Goal: Find specific page/section: Find specific page/section

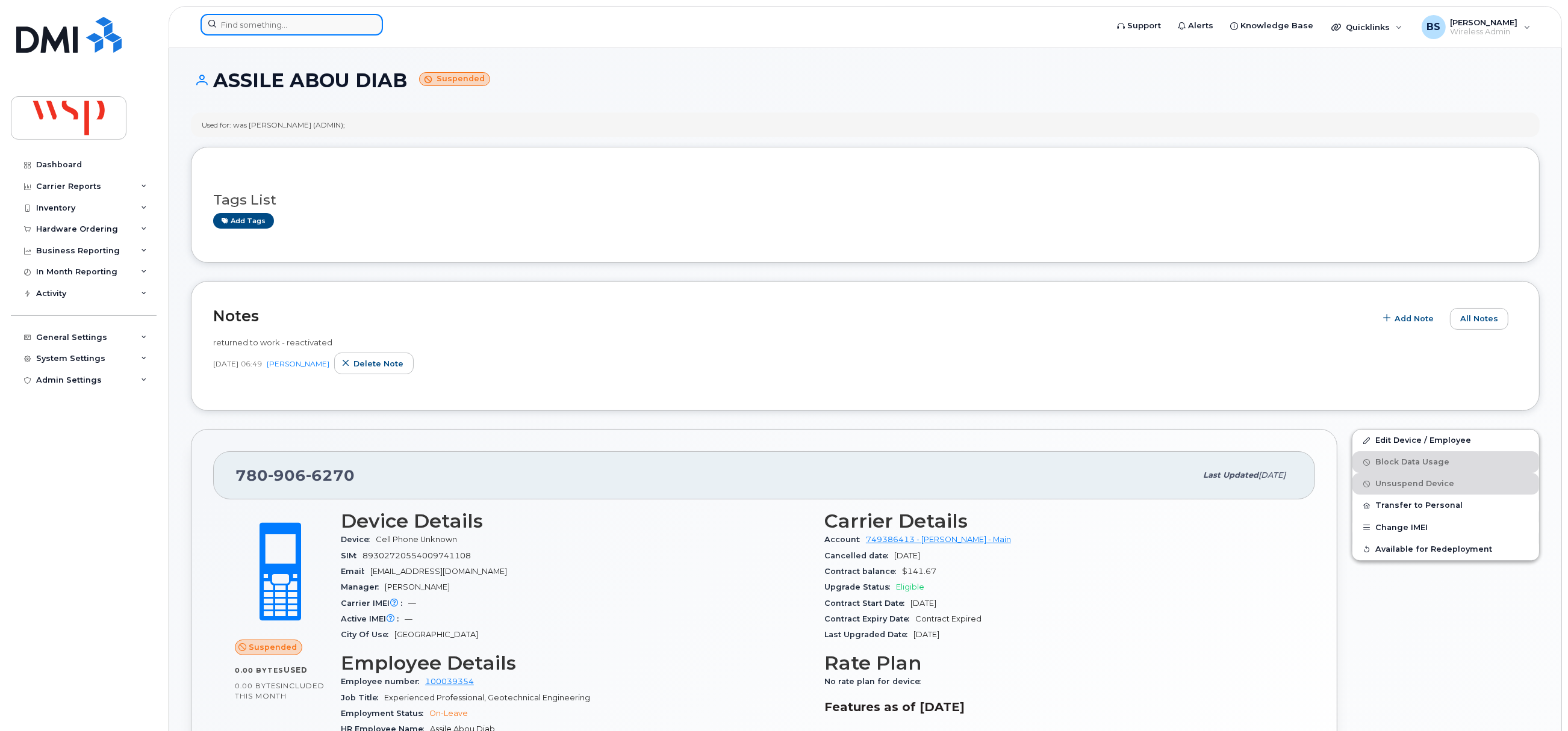
click at [249, 26] on input at bounding box center [292, 24] width 182 height 22
paste input "4313375489"
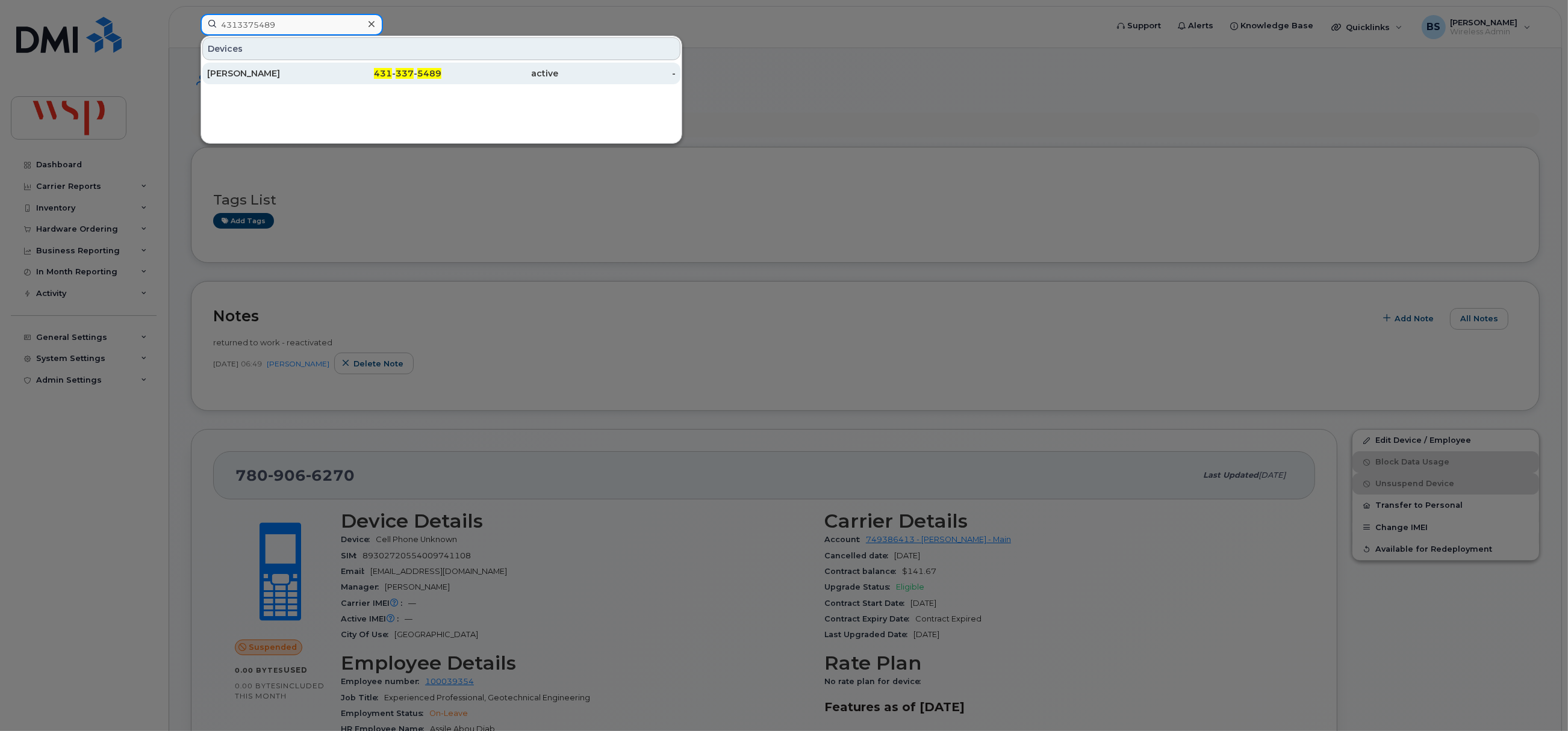
type input "4313375489"
drag, startPoint x: 236, startPoint y: 72, endPoint x: 309, endPoint y: 88, distance: 74.7
click at [236, 72] on div "Deborah Power" at bounding box center [266, 73] width 117 height 12
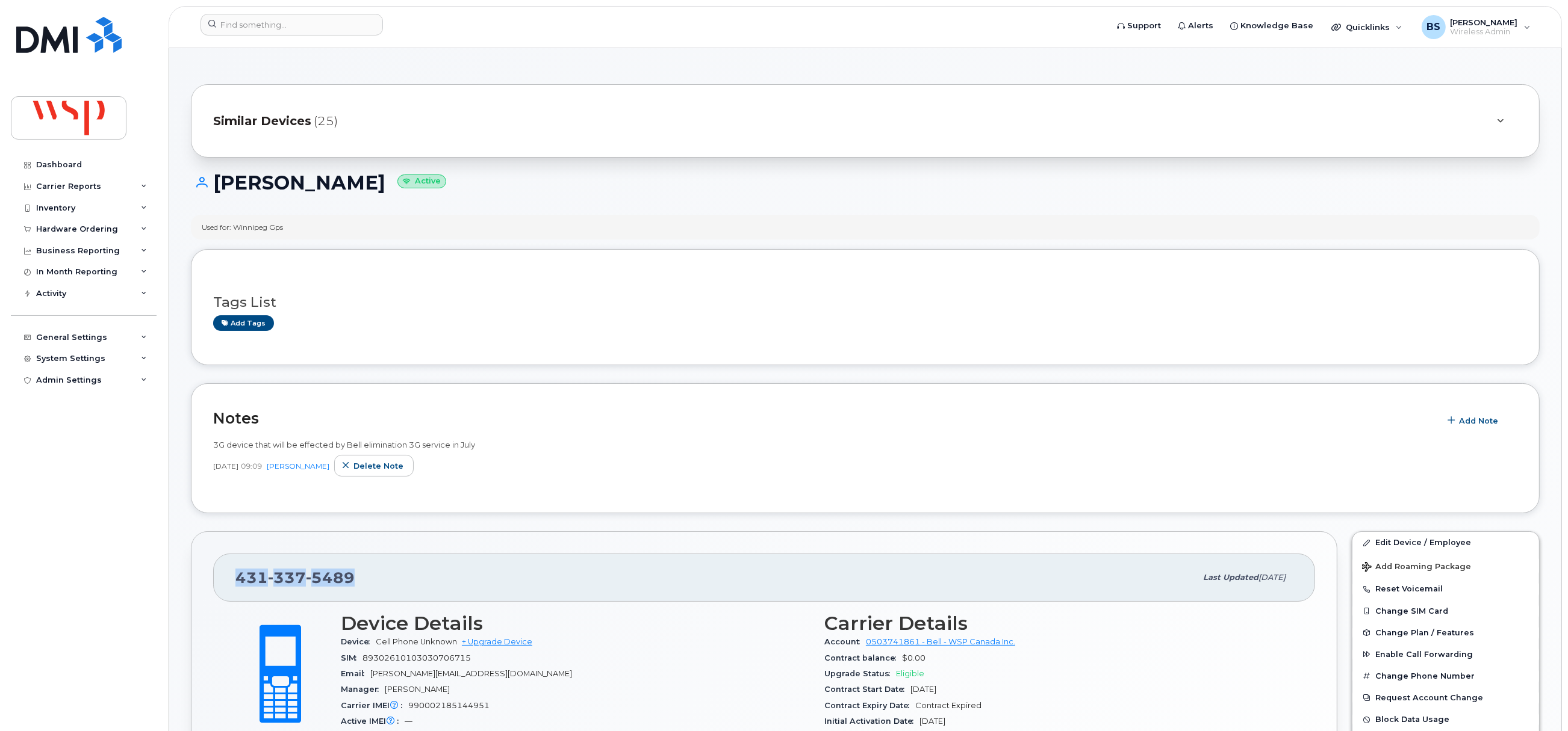
drag, startPoint x: 342, startPoint y: 586, endPoint x: 209, endPoint y: 549, distance: 138.1
click at [219, 588] on div "431 337 5489 Last updated Aug 20, 2024" at bounding box center [764, 577] width 1102 height 48
click at [248, 18] on input at bounding box center [292, 24] width 182 height 22
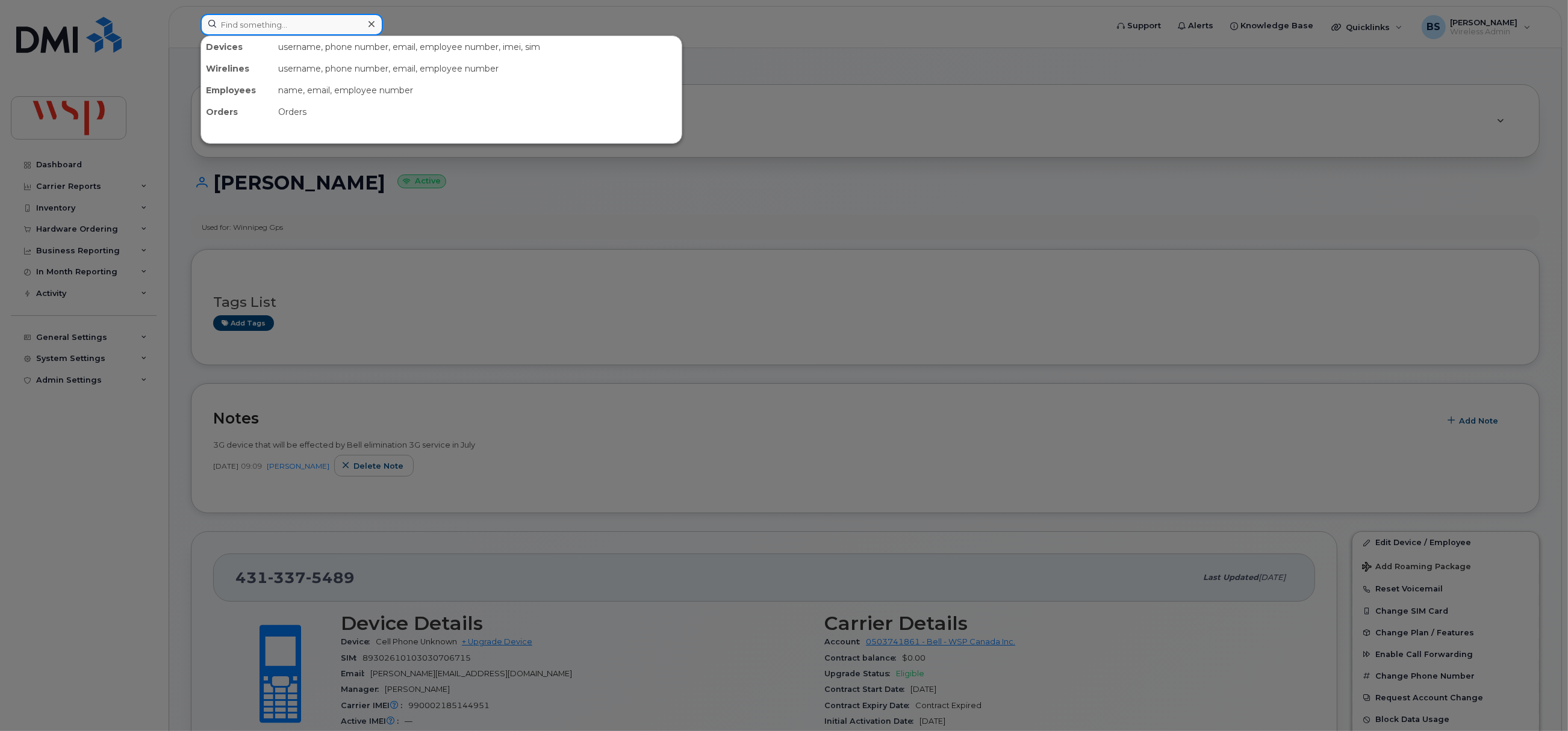
paste input "2046197521"
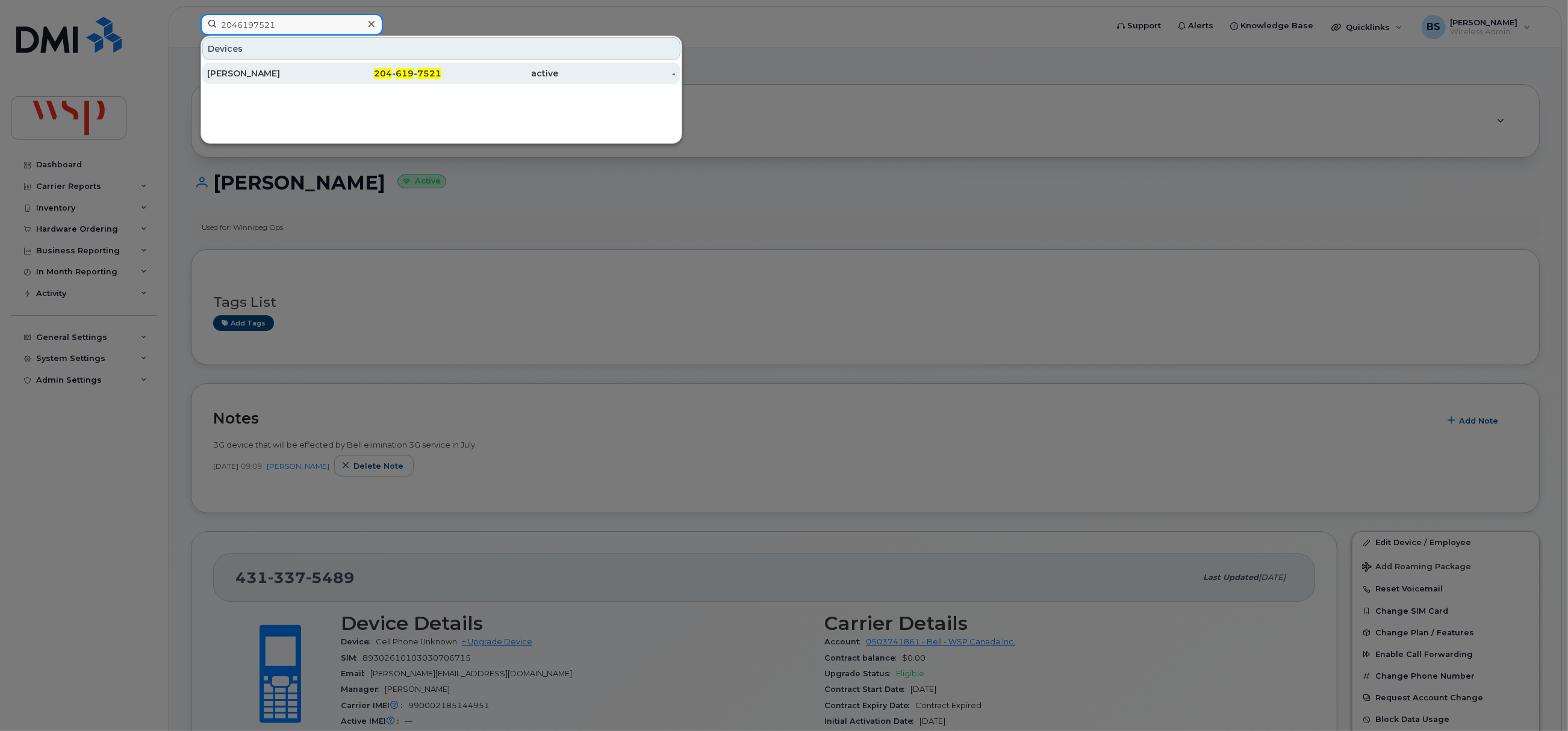
type input "2046197521"
drag, startPoint x: 261, startPoint y: 71, endPoint x: 535, endPoint y: 143, distance: 283.3
click at [261, 70] on div "Richmond Precilla" at bounding box center [266, 73] width 117 height 12
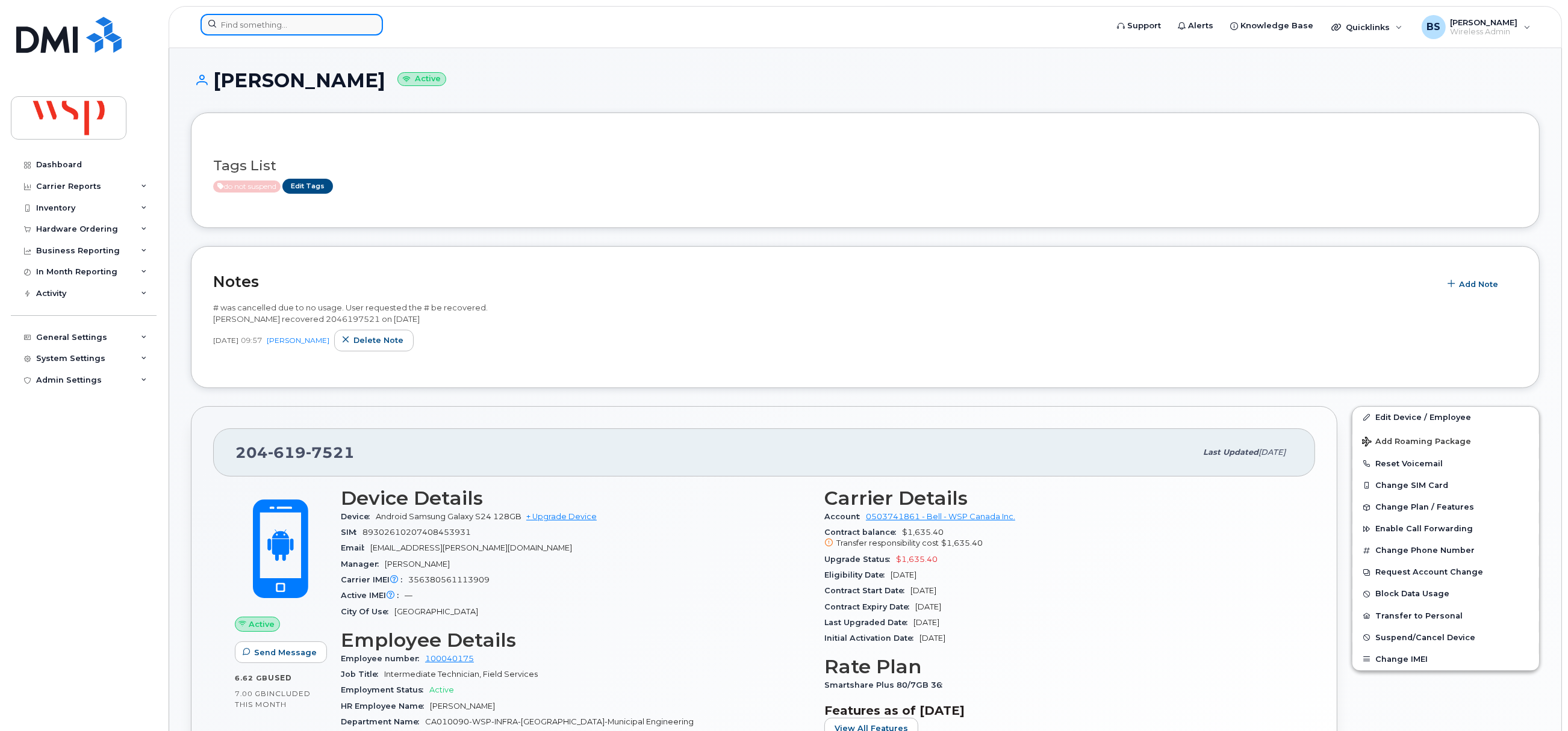
click at [224, 26] on input at bounding box center [292, 24] width 182 height 22
paste input "2049180035"
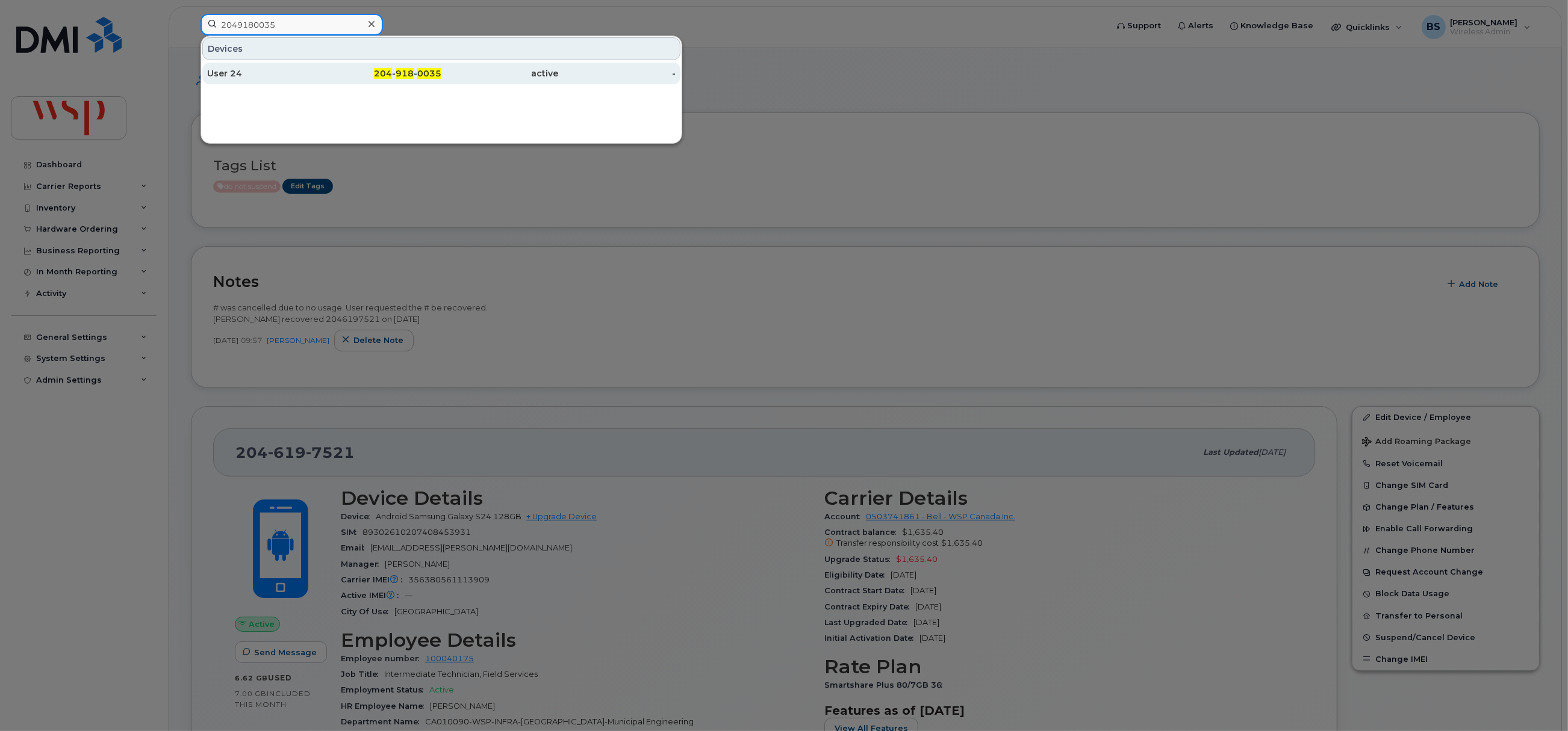
type input "2049180035"
click at [226, 74] on div "User 24" at bounding box center [266, 73] width 117 height 12
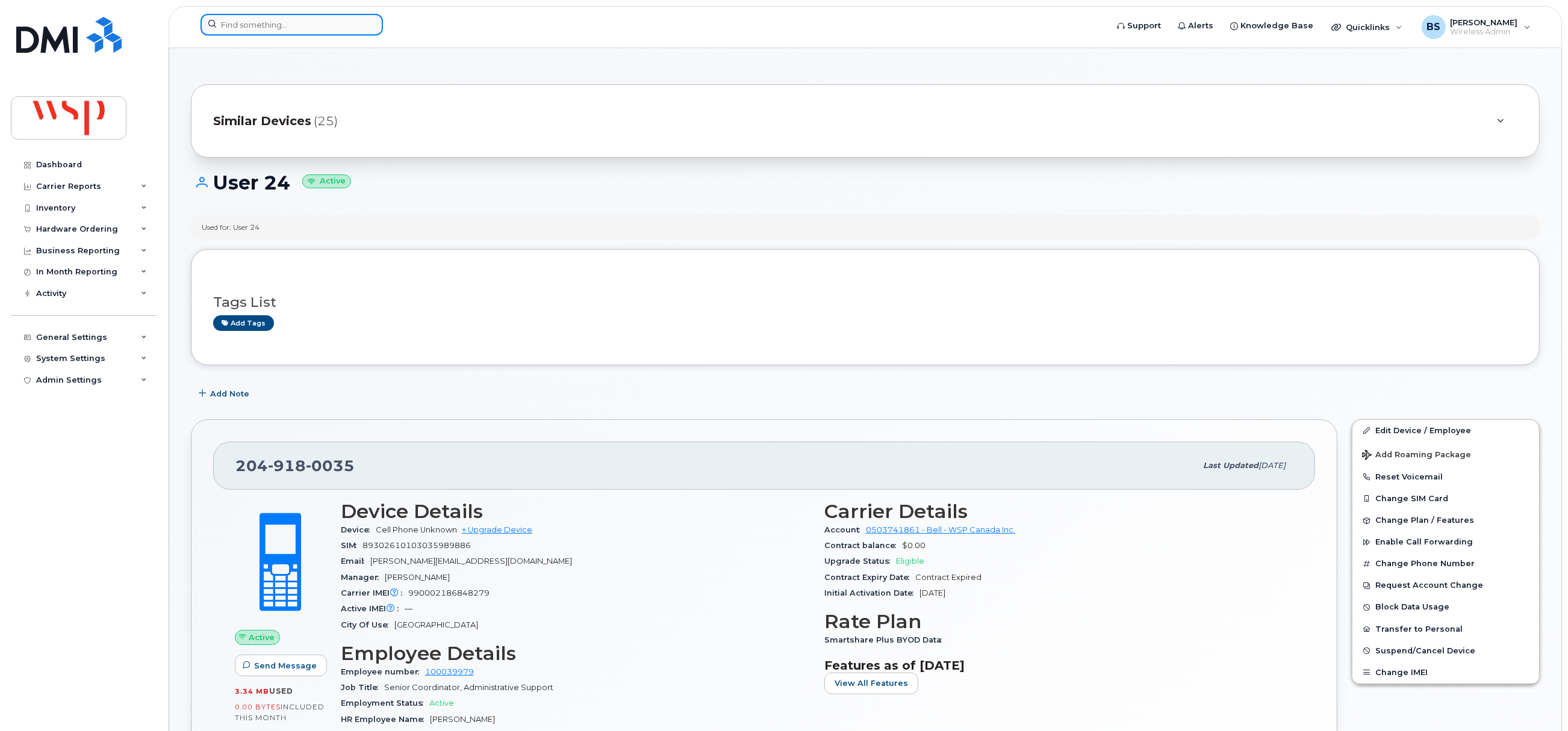
click at [291, 23] on input at bounding box center [292, 24] width 182 height 22
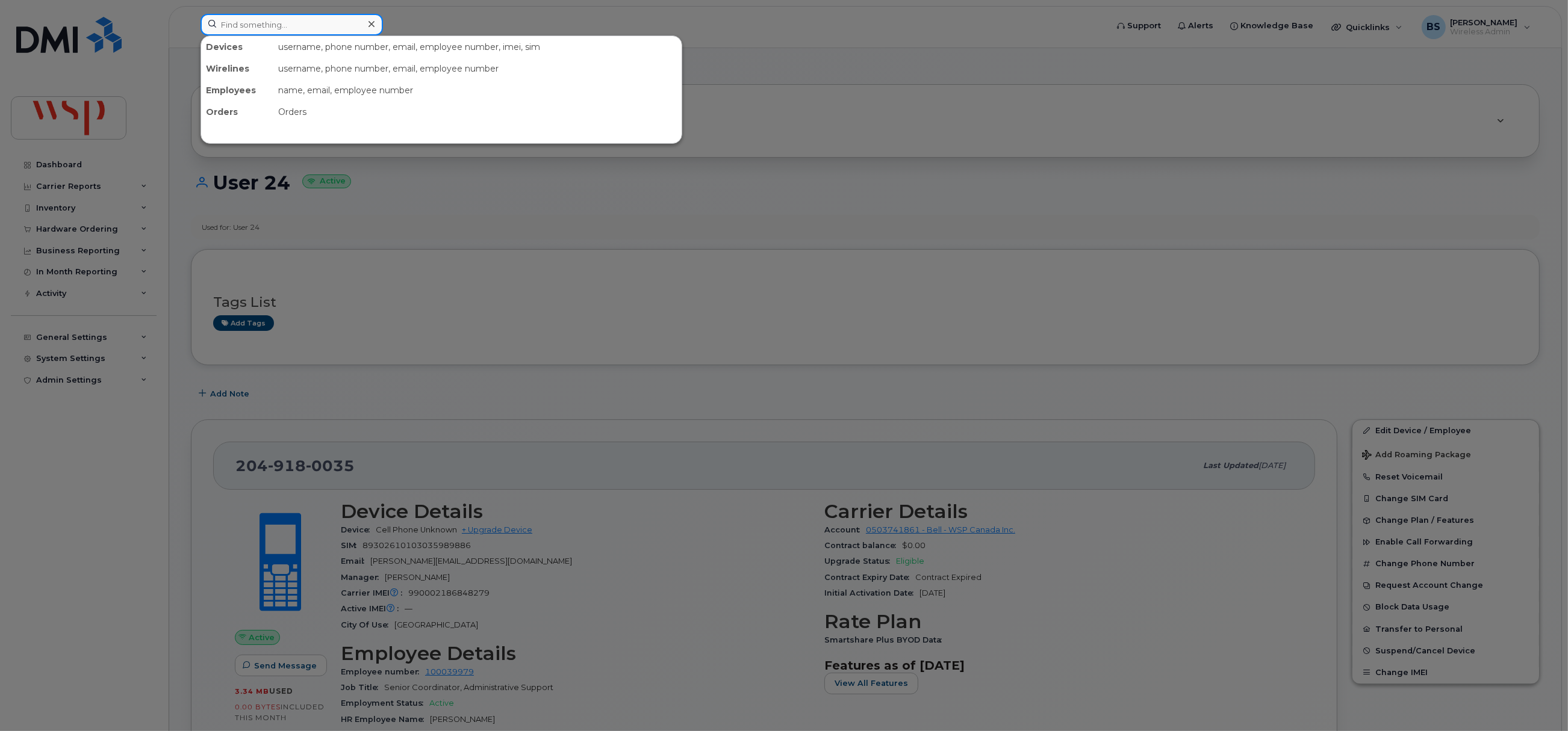
paste input "2363348190"
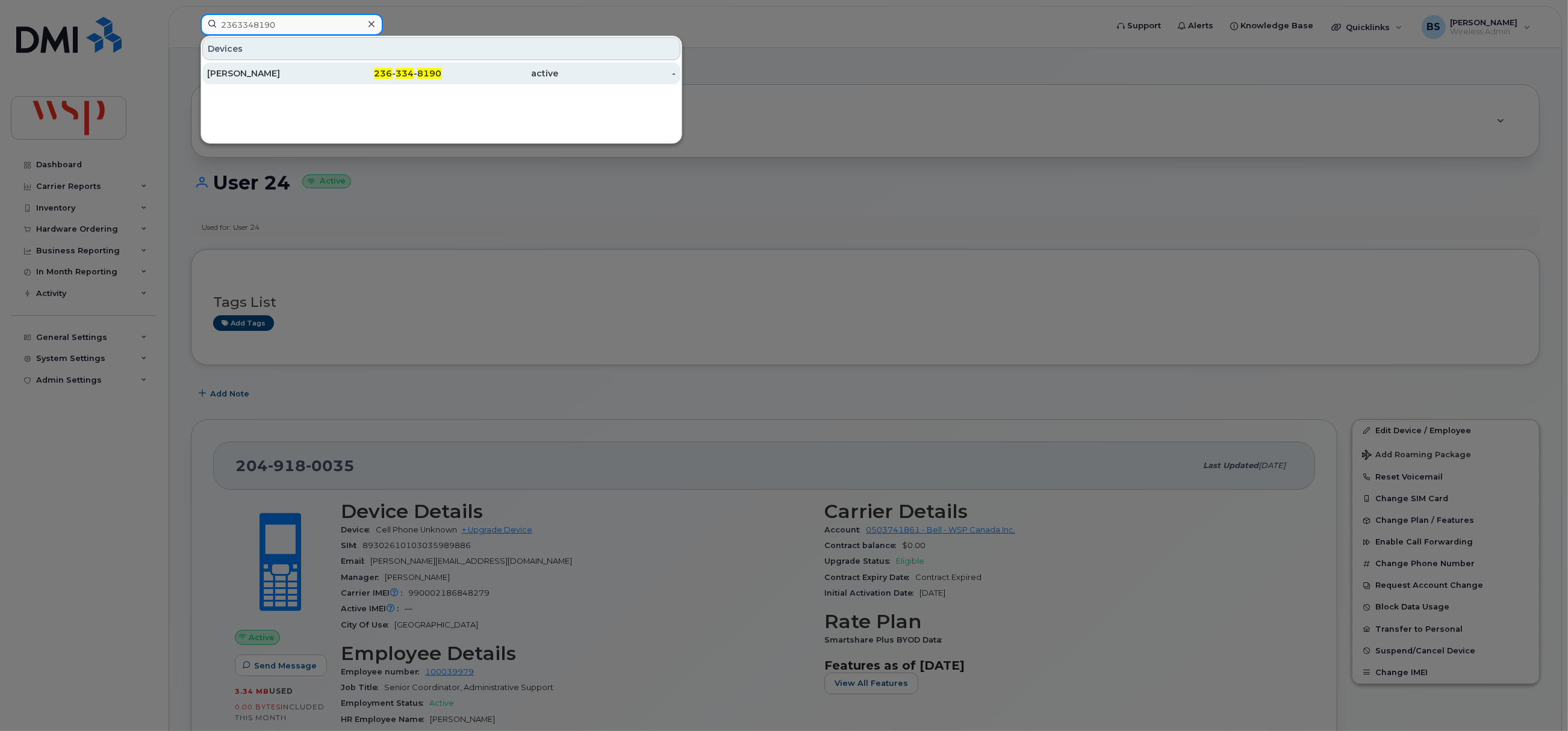
type input "2363348190"
drag, startPoint x: 222, startPoint y: 73, endPoint x: 375, endPoint y: 247, distance: 231.7
click at [222, 73] on div "Philip Birett" at bounding box center [266, 73] width 117 height 12
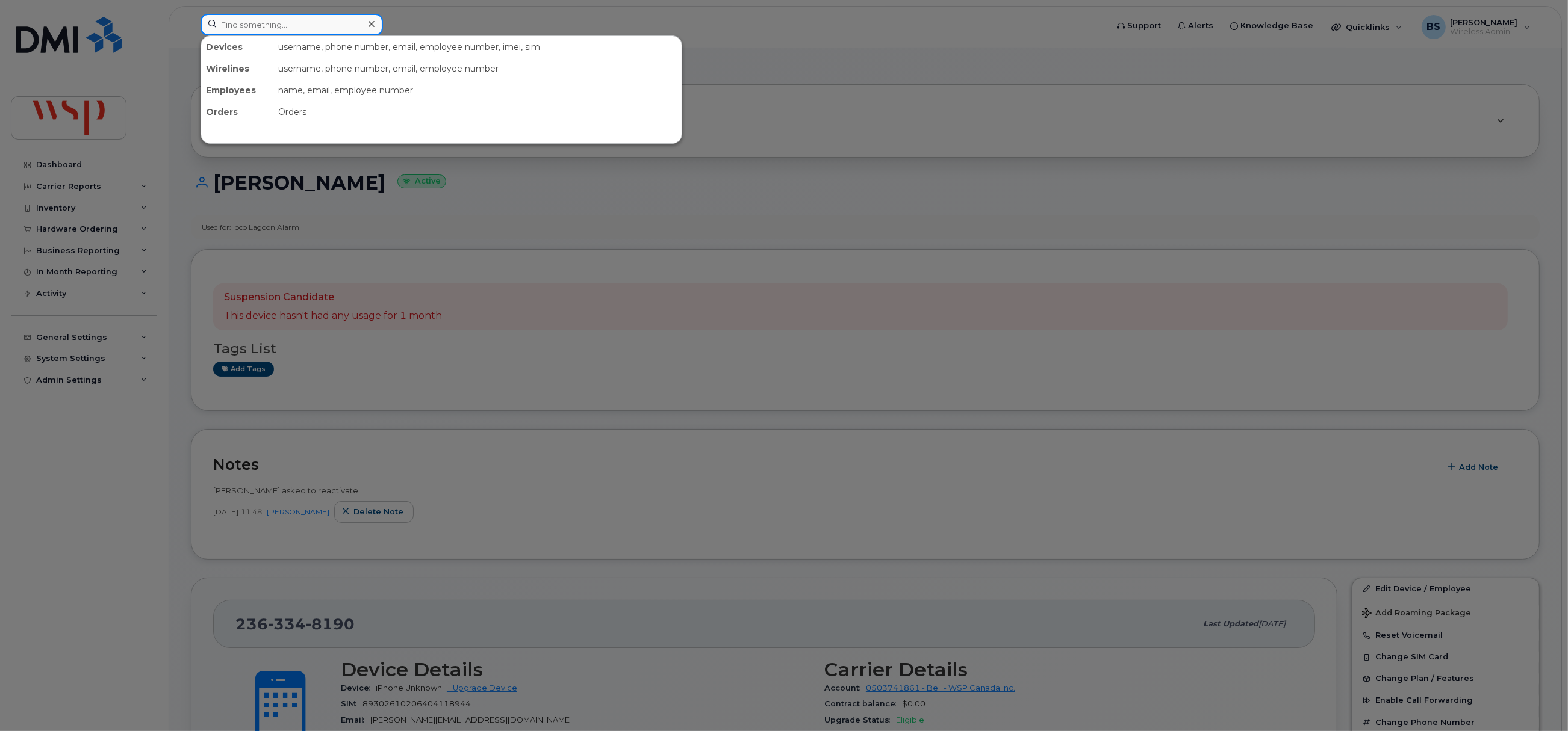
click at [316, 30] on input at bounding box center [292, 24] width 182 height 22
paste input "2506133583"
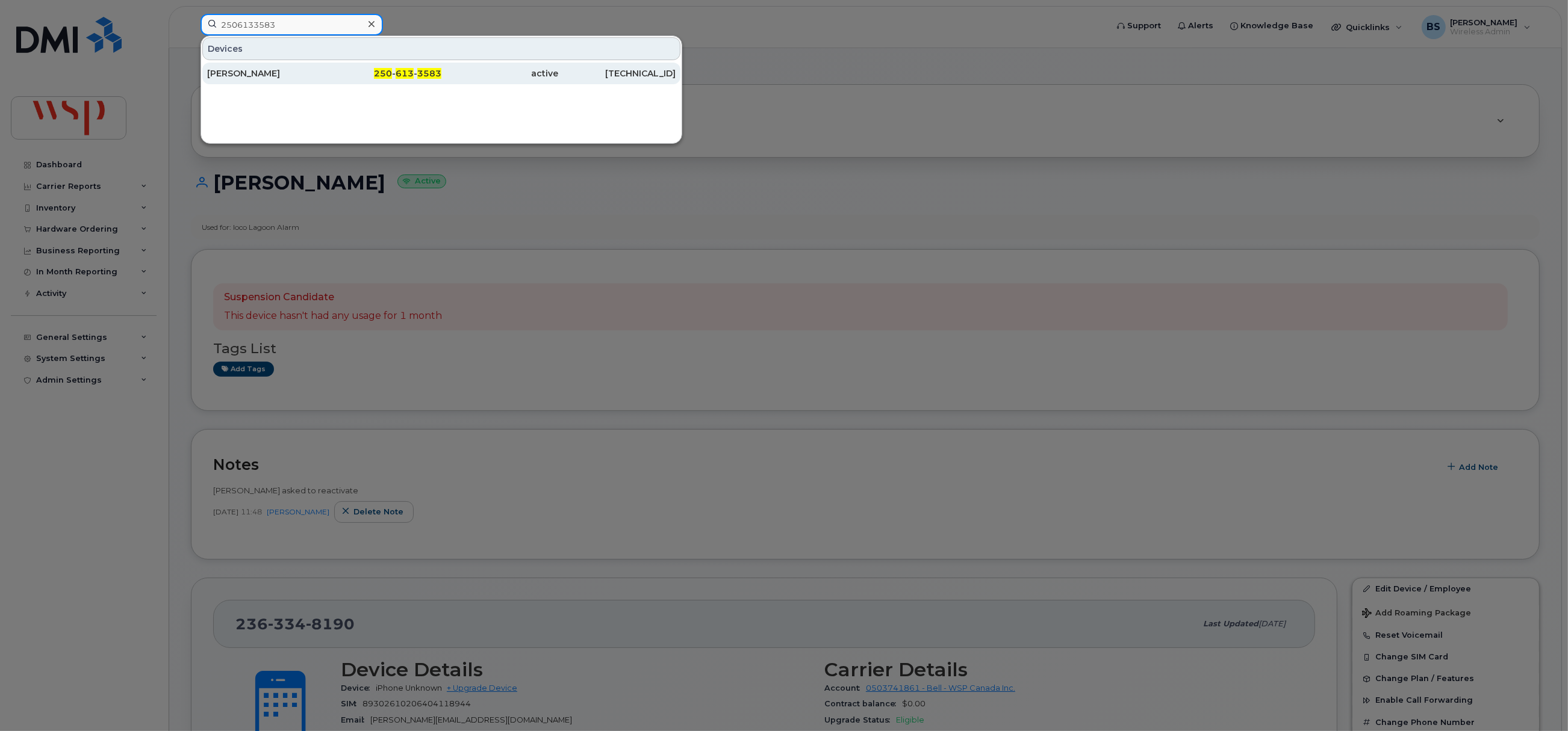
type input "2506133583"
drag, startPoint x: 240, startPoint y: 73, endPoint x: 369, endPoint y: 145, distance: 147.7
click at [241, 72] on div "Rosalie Meaden" at bounding box center [266, 73] width 117 height 12
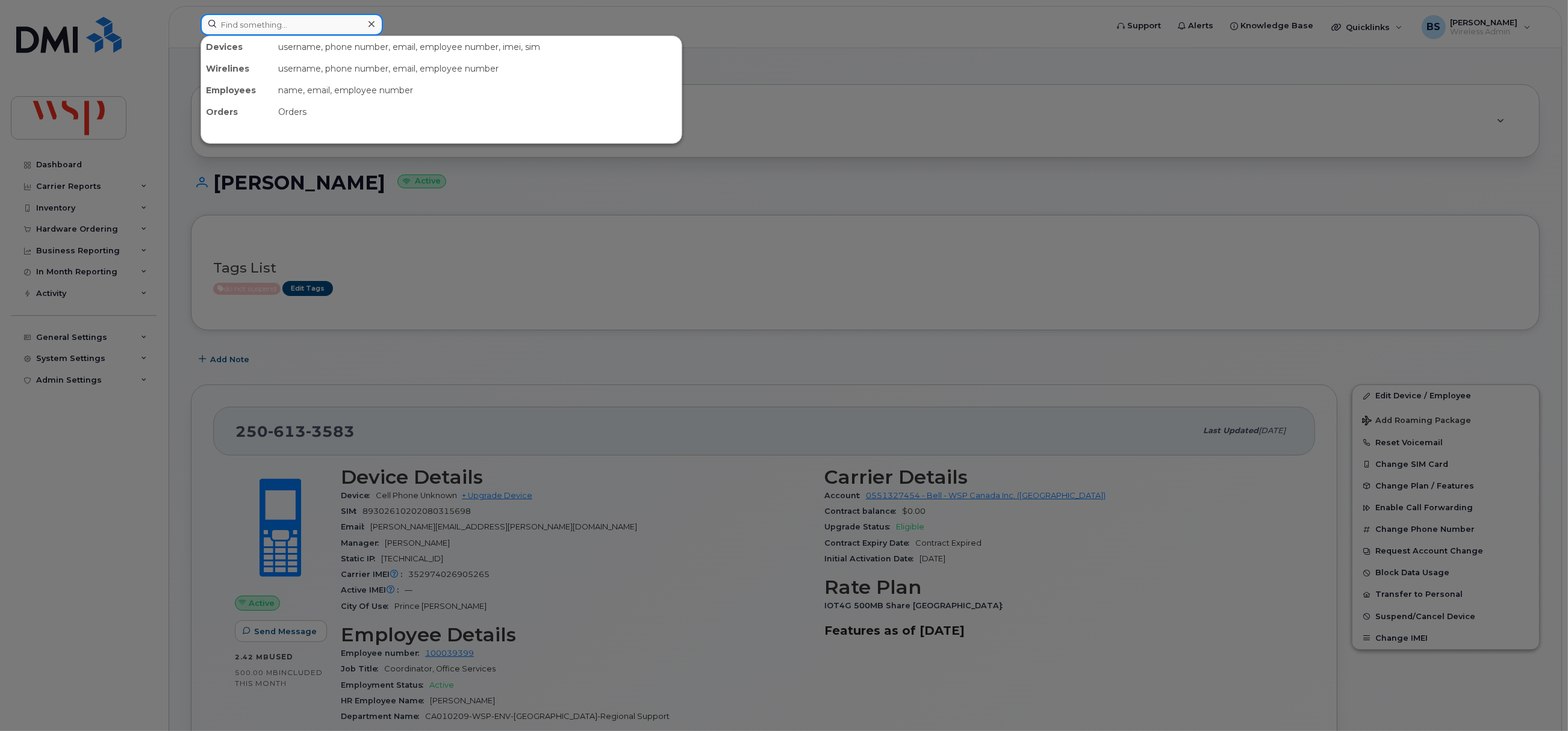
click at [302, 23] on input at bounding box center [292, 24] width 182 height 22
paste input "2509814063"
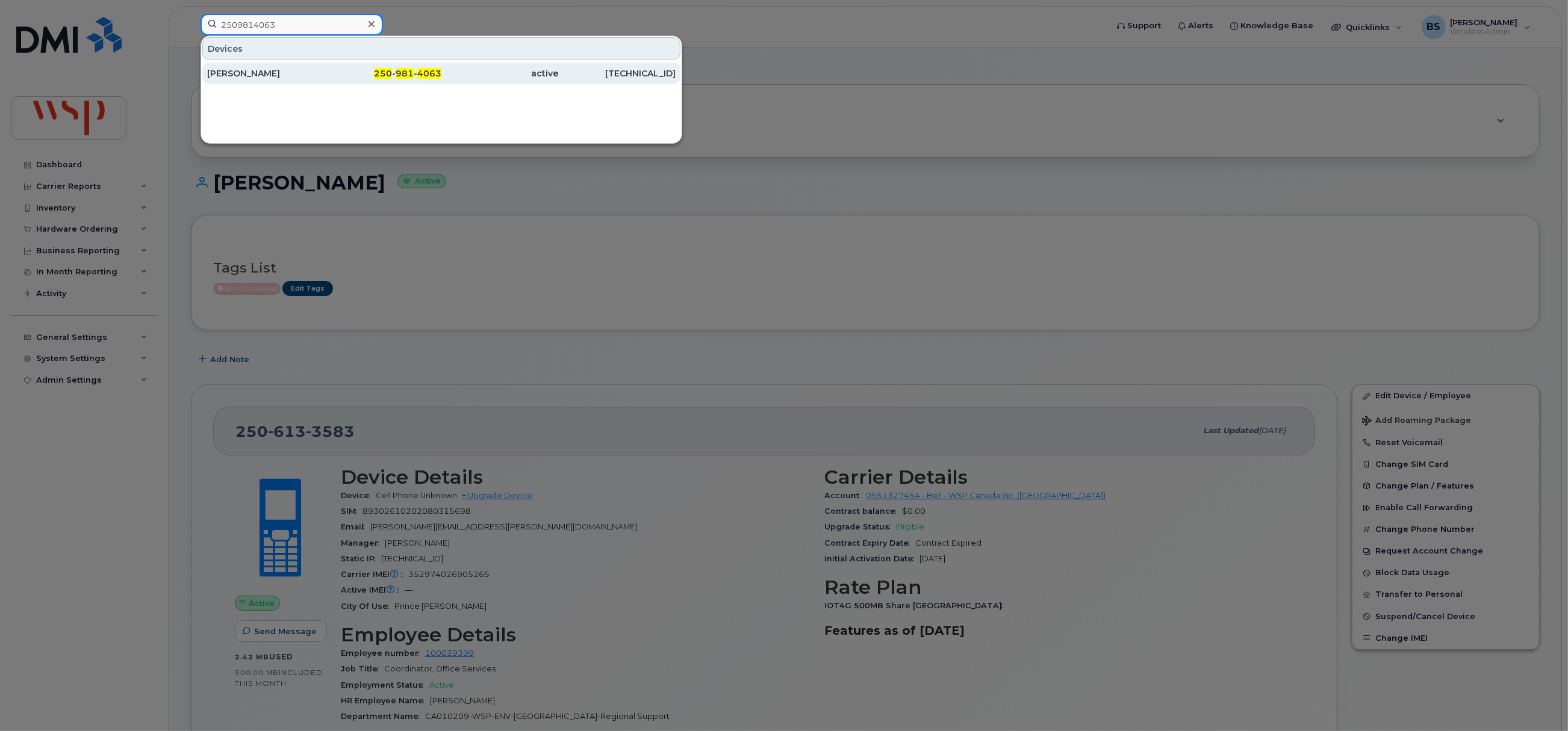
type input "2509814063"
click at [240, 68] on div "[PERSON_NAME]" at bounding box center [266, 73] width 117 height 12
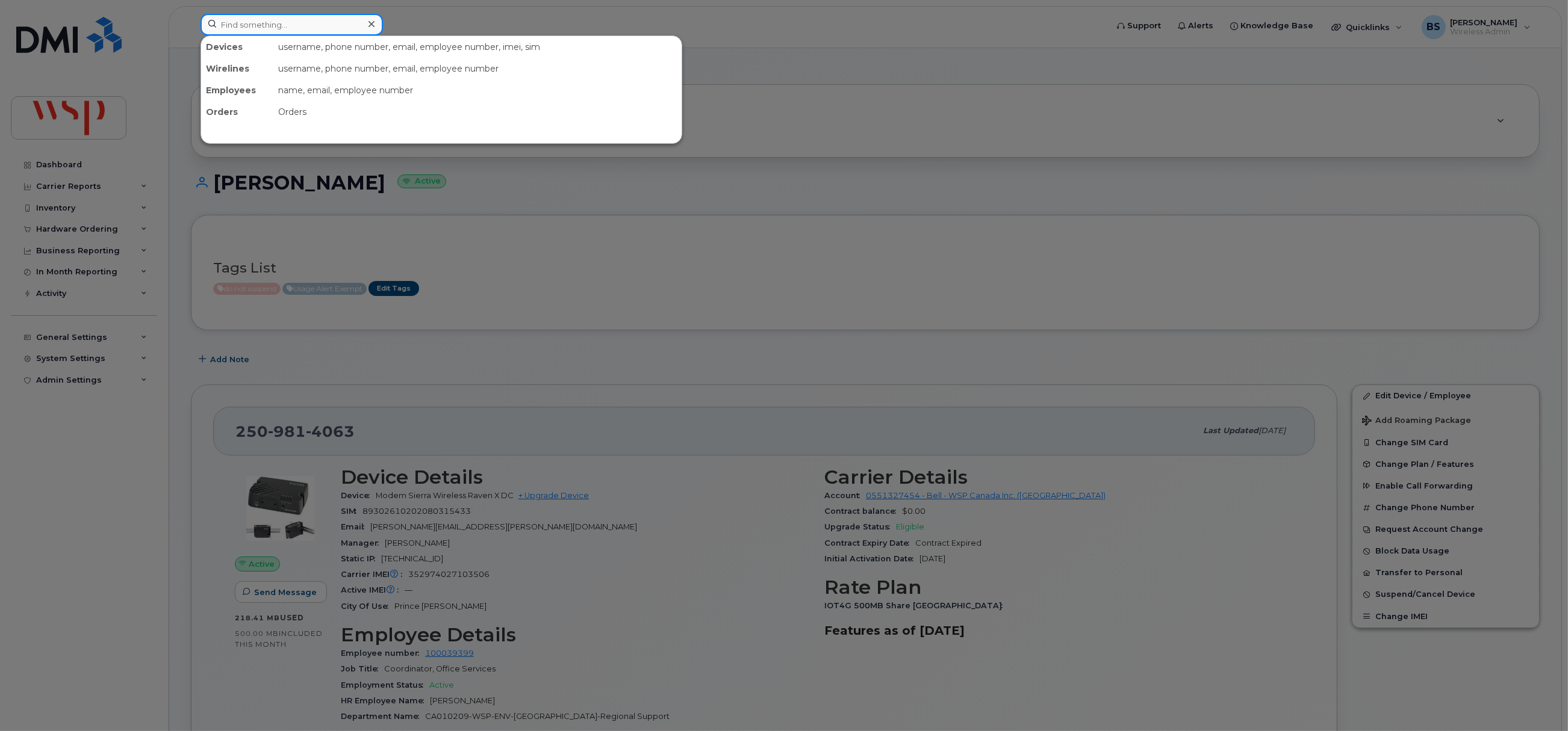
click at [335, 25] on input at bounding box center [292, 24] width 182 height 22
paste input "2509814259"
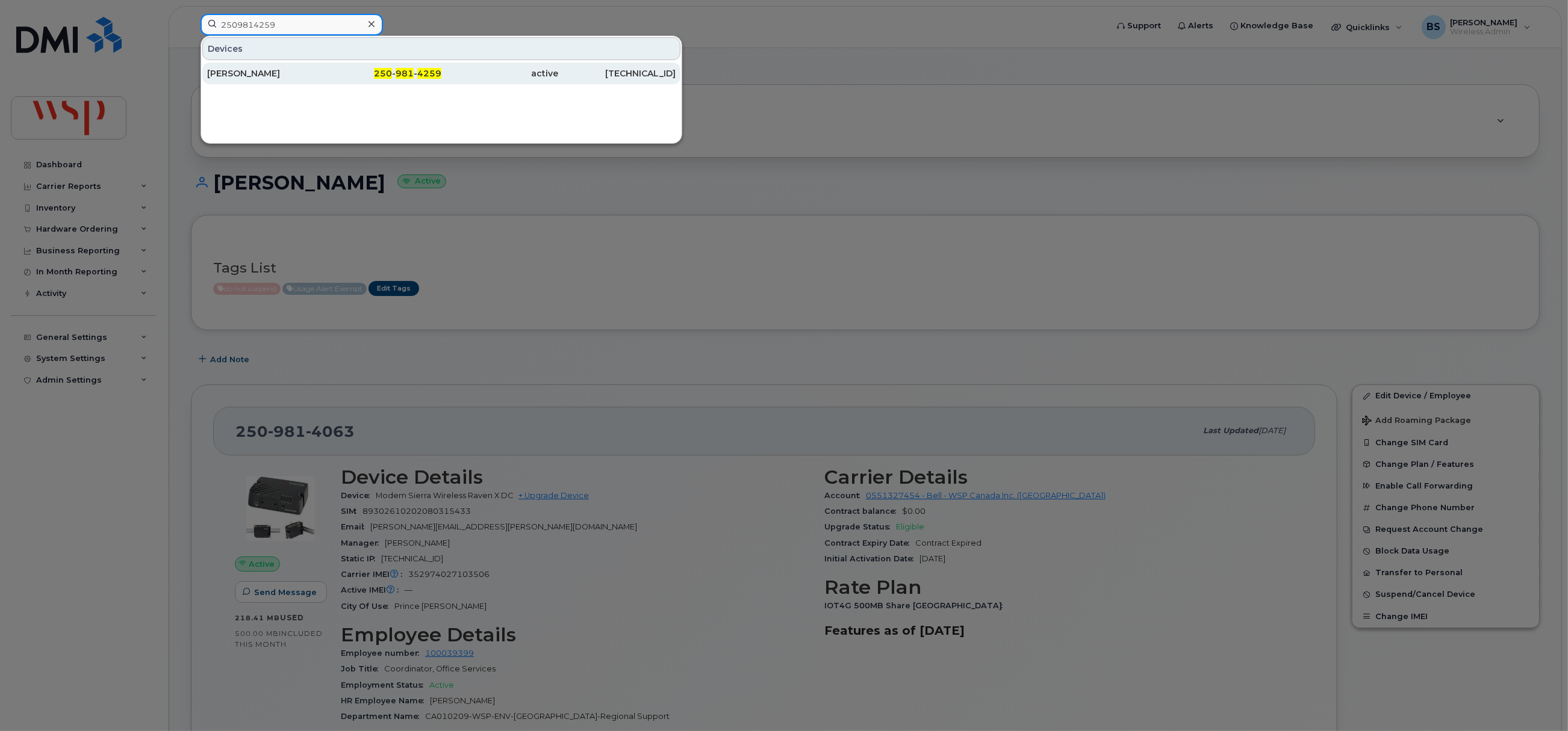
type input "2509814259"
drag, startPoint x: 229, startPoint y: 68, endPoint x: 241, endPoint y: 137, distance: 70.0
click at [229, 68] on div "[PERSON_NAME]" at bounding box center [266, 73] width 117 height 22
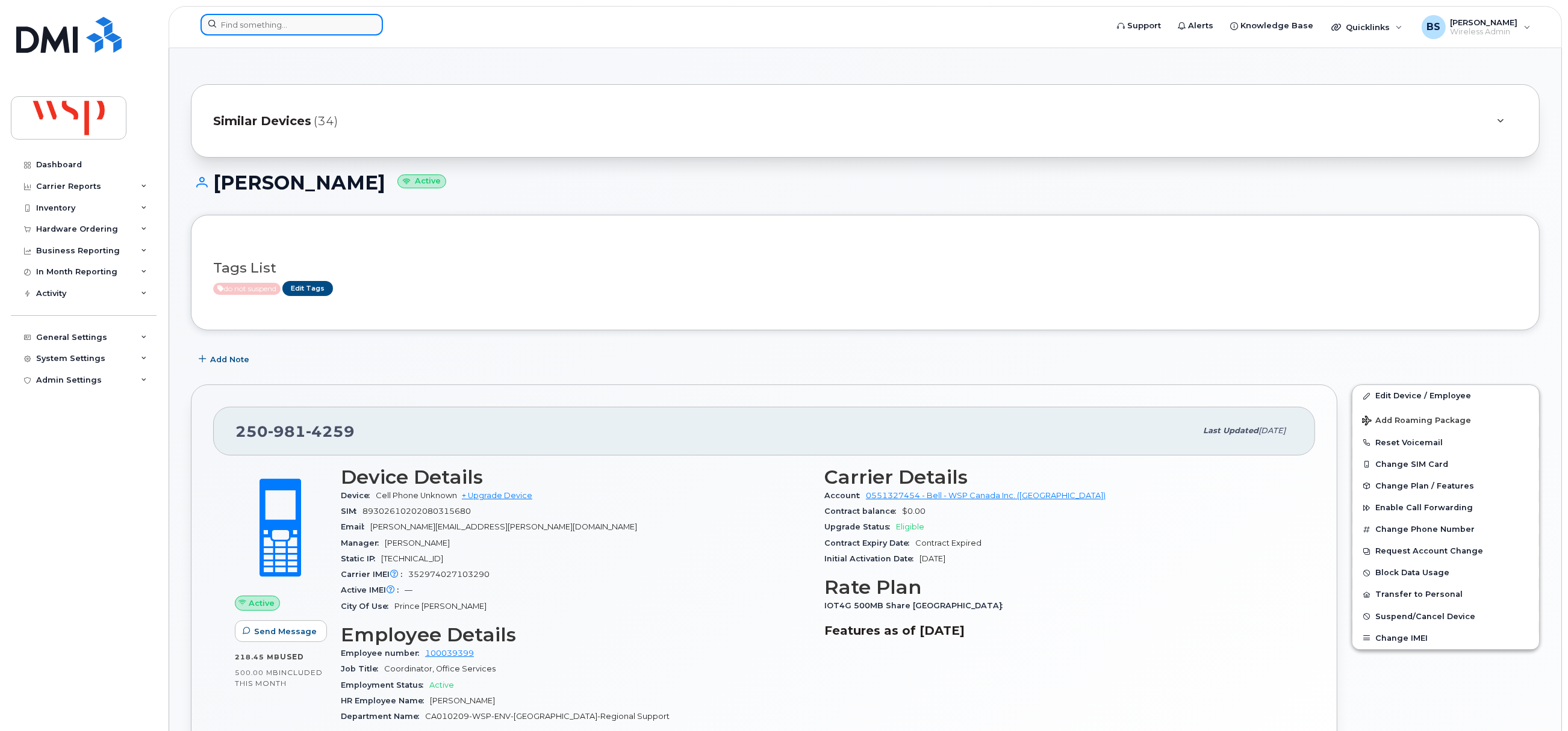
click at [289, 26] on input at bounding box center [292, 24] width 182 height 22
paste input "2509815194"
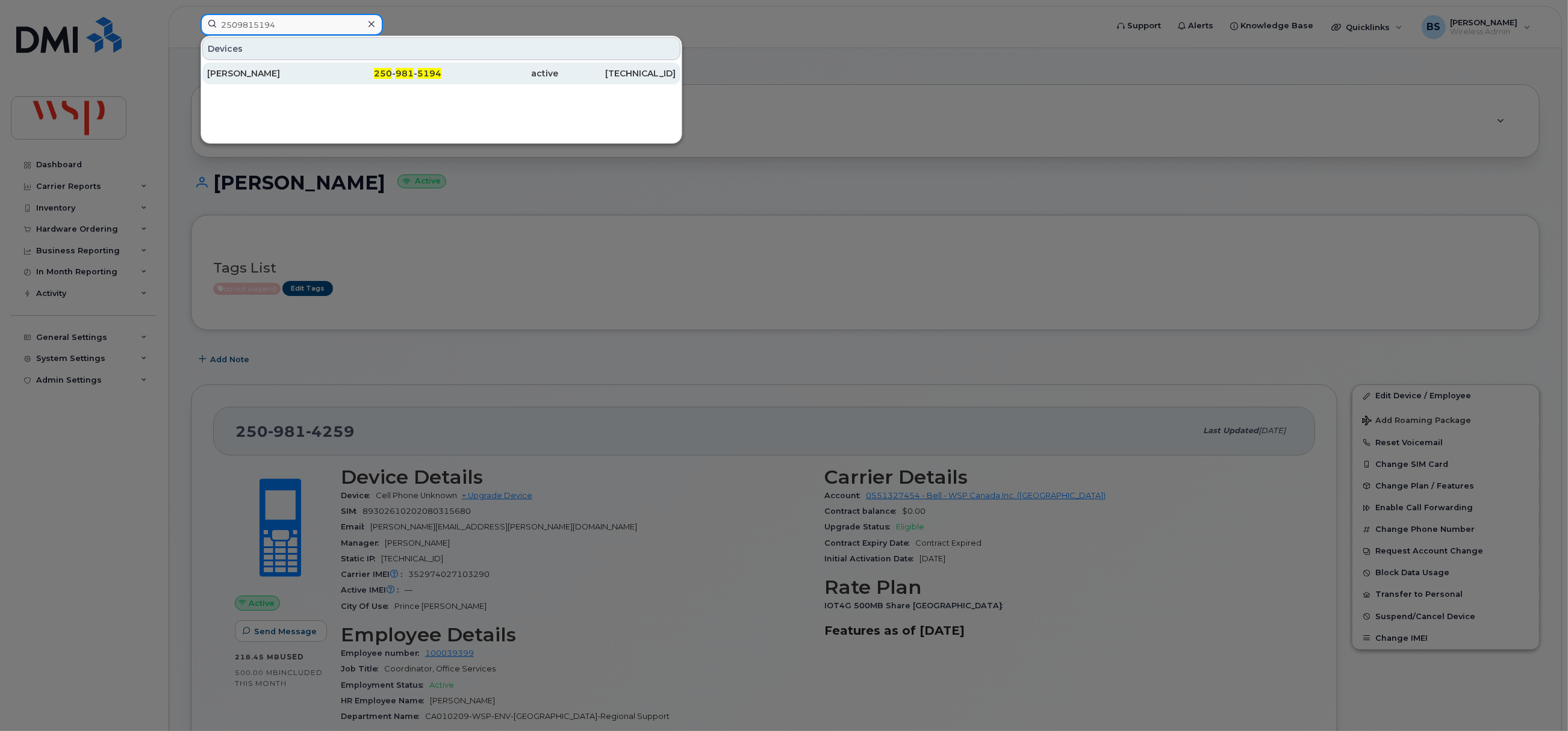
type input "2509815194"
click at [229, 70] on div "[PERSON_NAME]" at bounding box center [266, 73] width 117 height 12
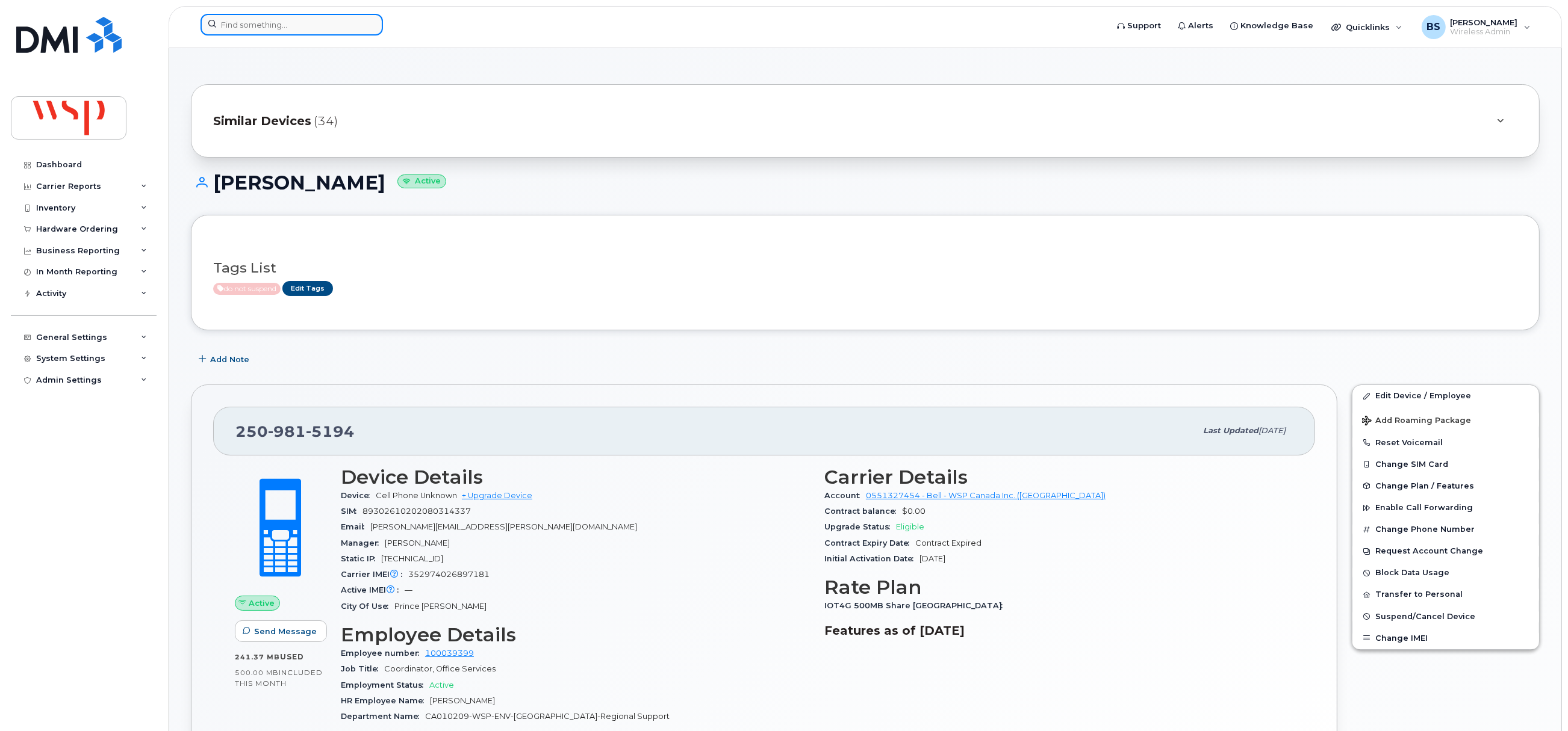
click at [278, 22] on input at bounding box center [292, 24] width 182 height 22
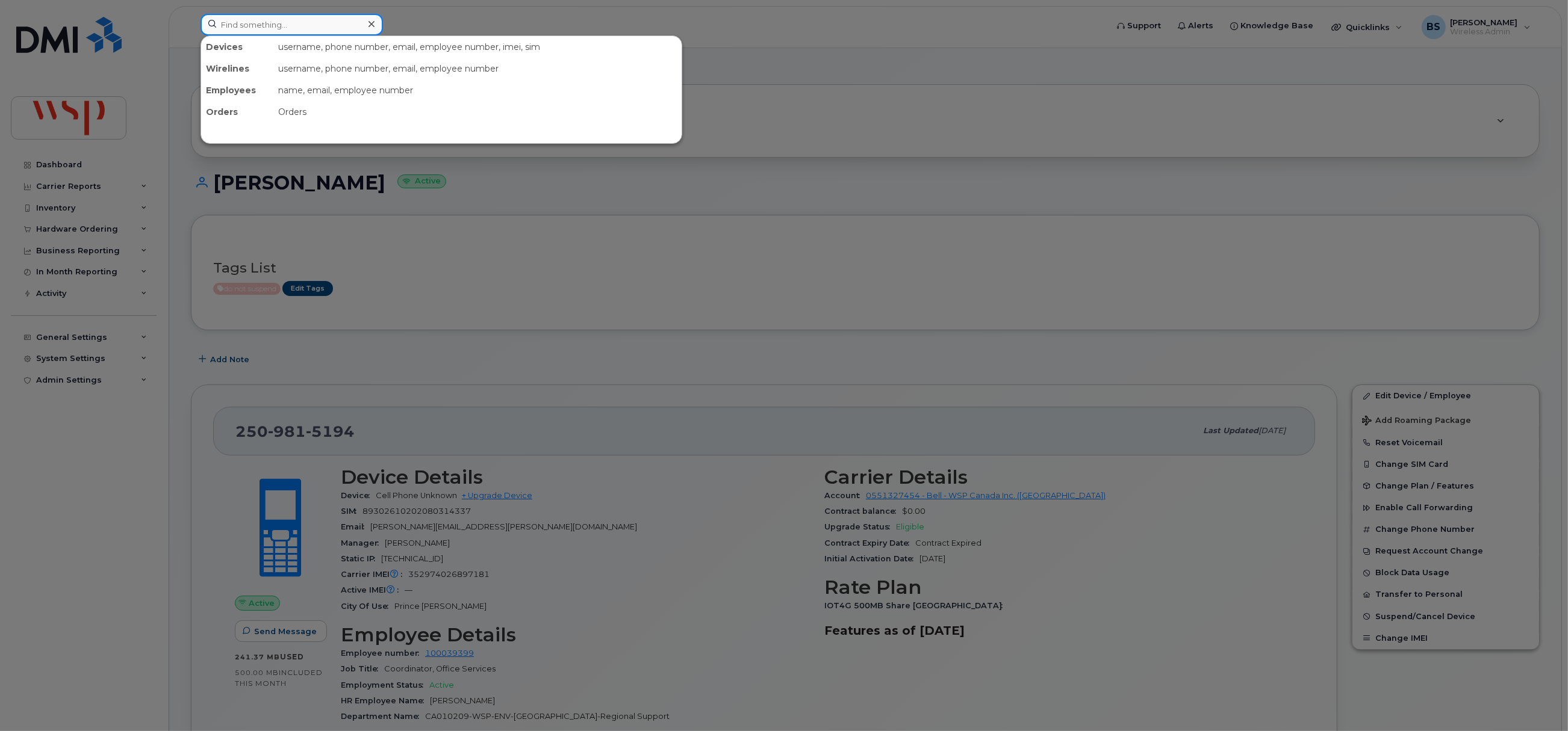
paste input "2509817319"
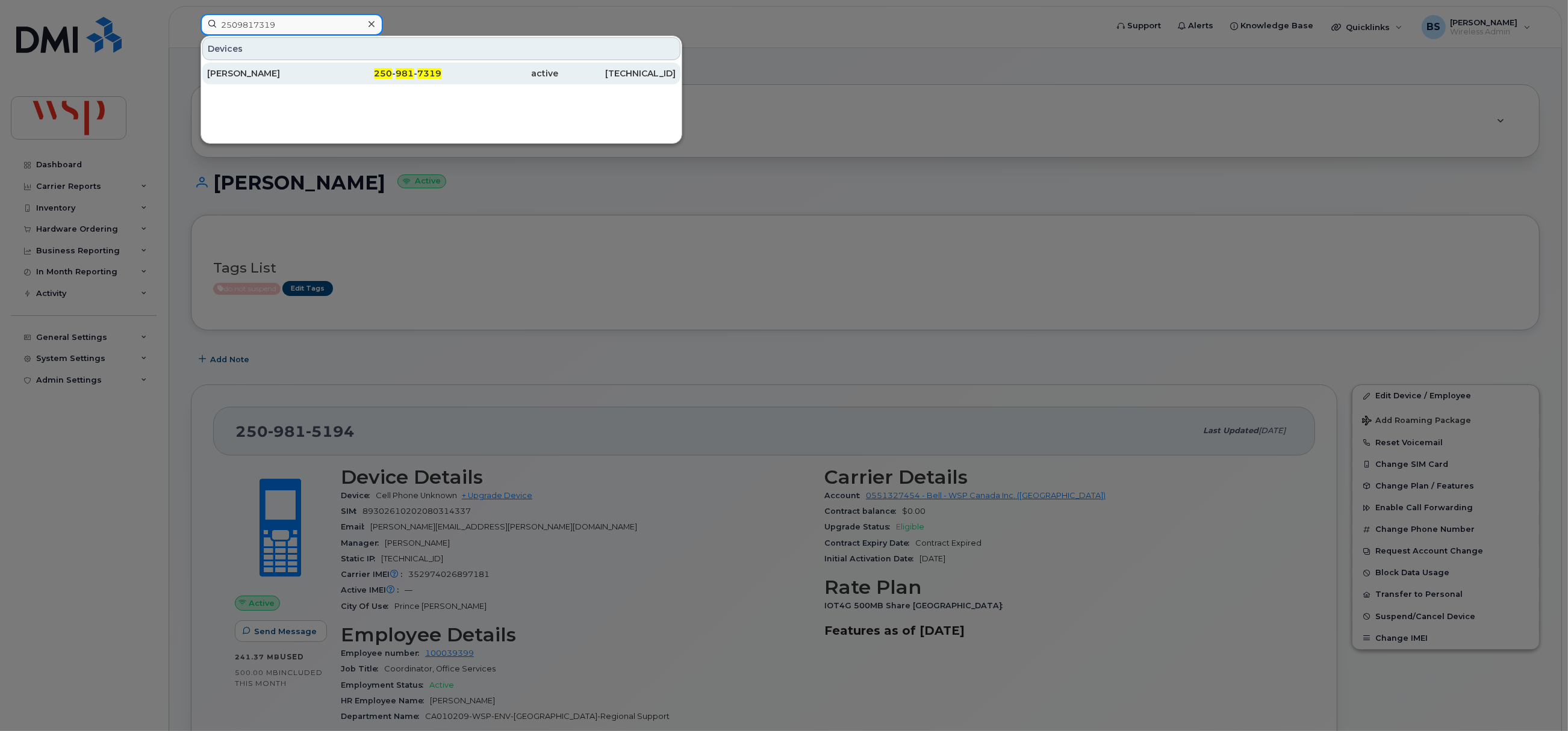
type input "2509817319"
click at [234, 71] on div "[PERSON_NAME]" at bounding box center [266, 73] width 117 height 12
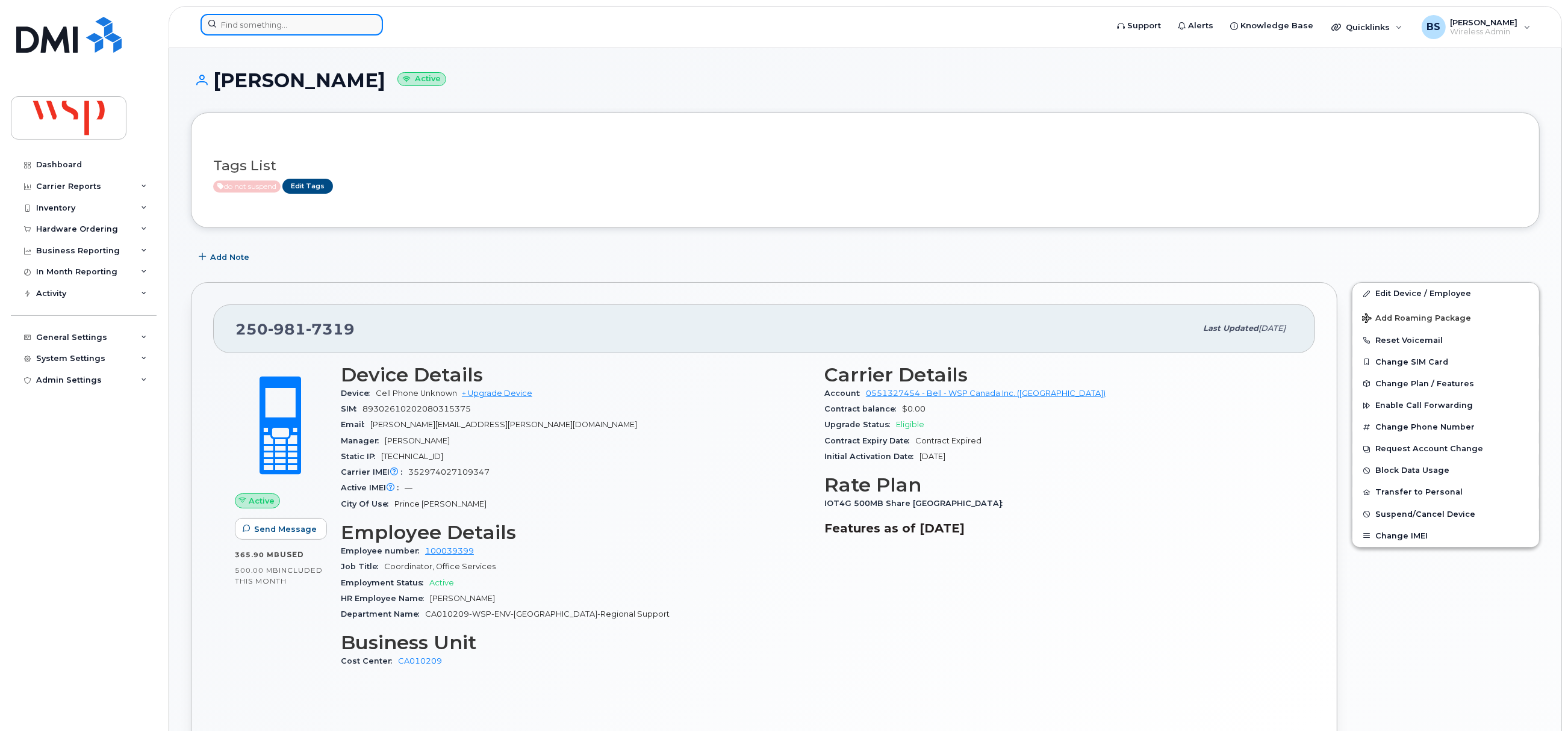
click at [243, 24] on input at bounding box center [292, 24] width 182 height 22
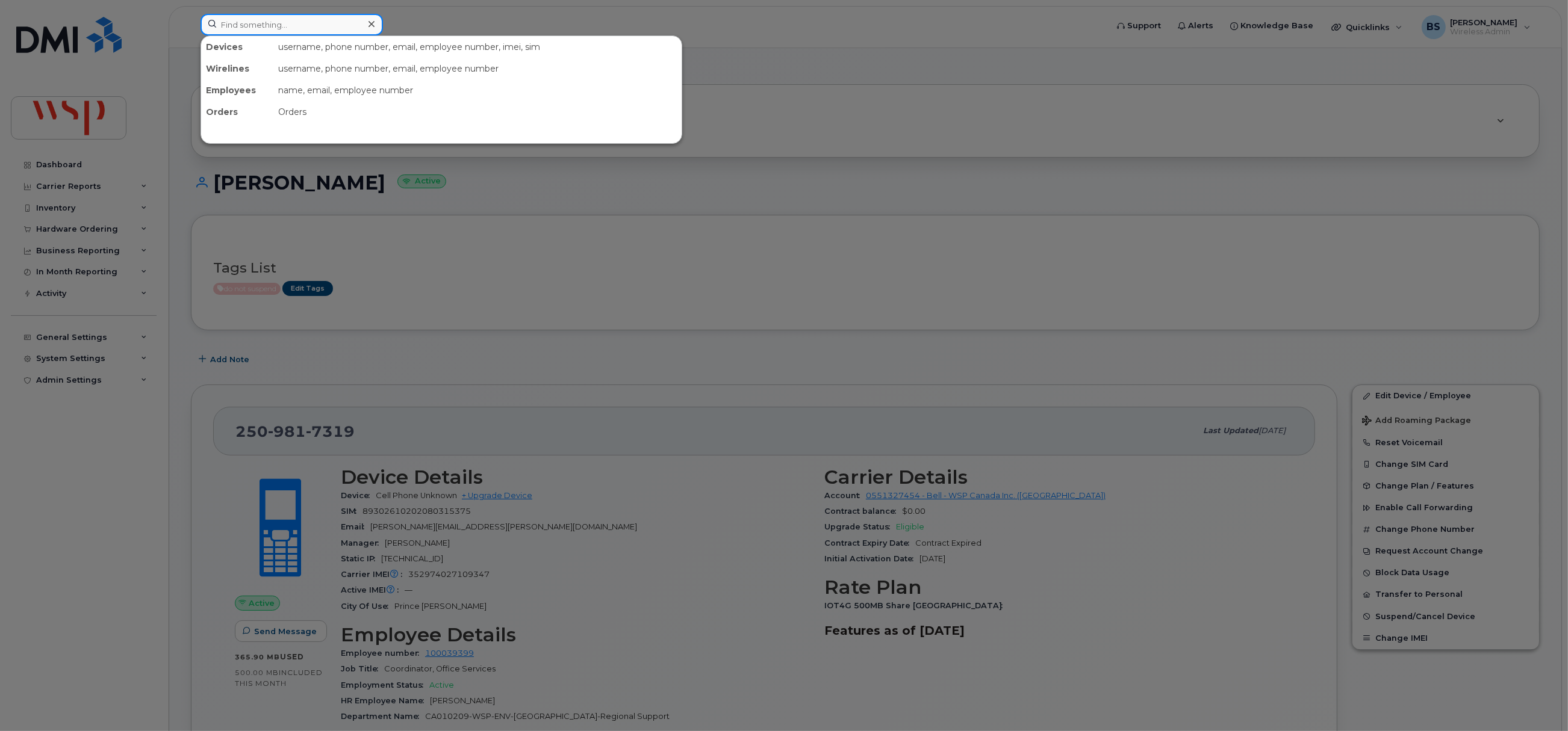
paste input "2509817493"
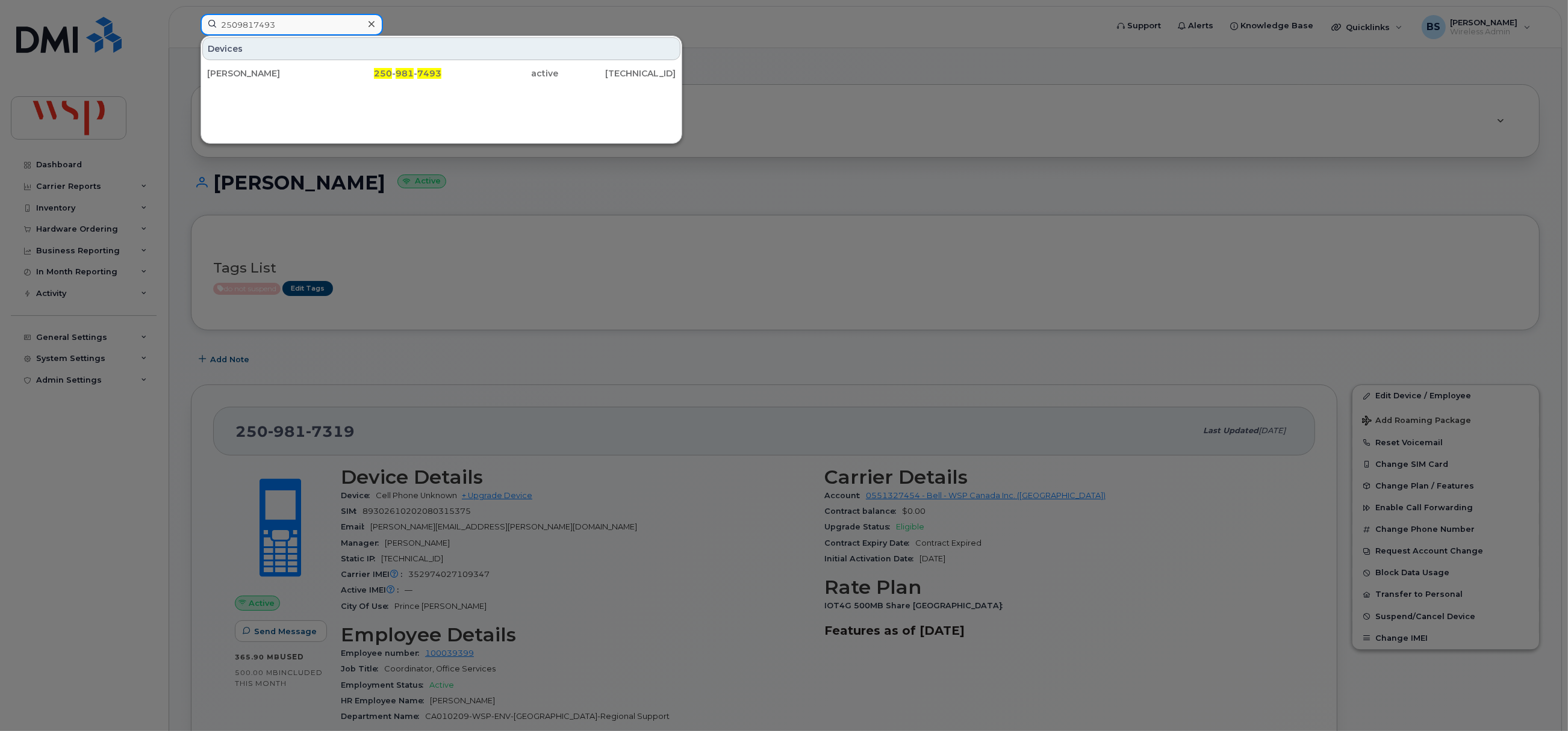
type input "2509817493"
click at [238, 70] on div "[PERSON_NAME]" at bounding box center [266, 73] width 117 height 12
